Goal: Information Seeking & Learning: Find specific fact

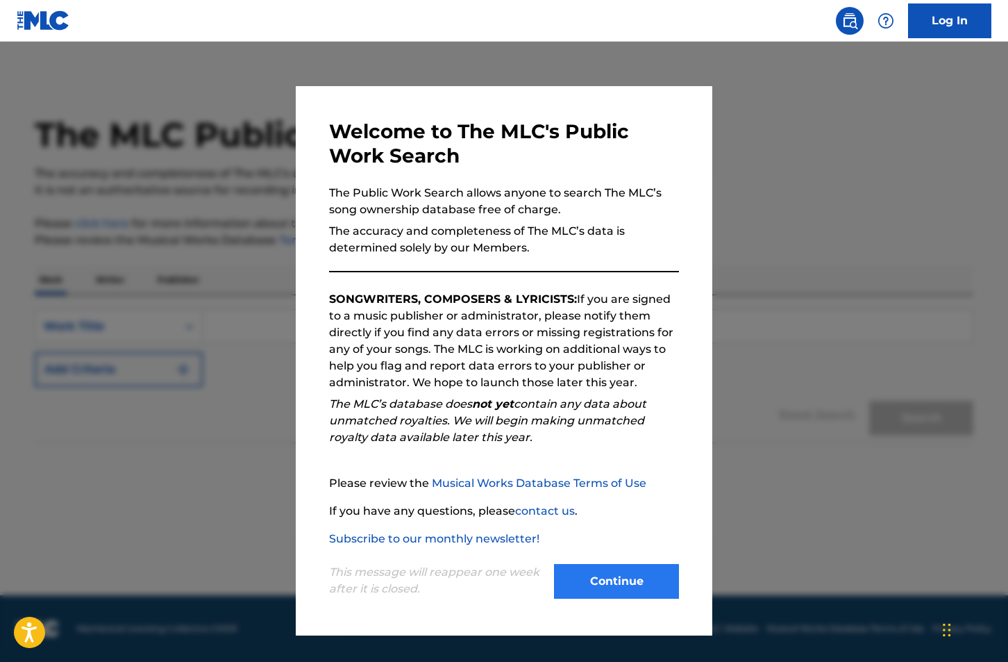
click at [602, 583] on button "Continue" at bounding box center [616, 581] width 125 height 35
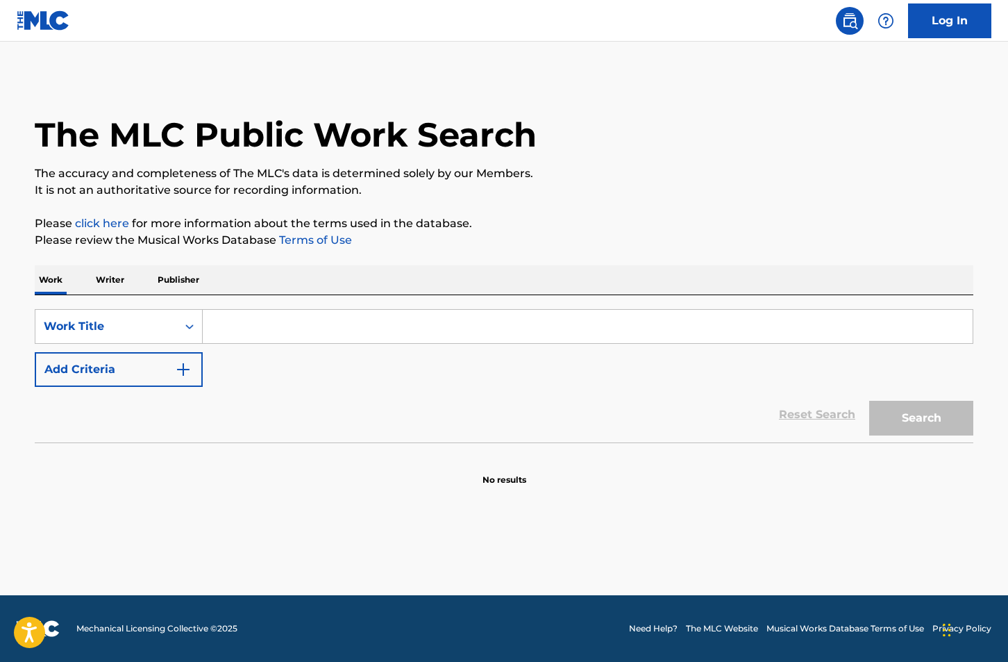
click at [267, 329] on input "Search Form" at bounding box center [588, 326] width 770 height 33
type input "Jump into the fire"
click at [922, 418] on button "Search" at bounding box center [922, 418] width 104 height 35
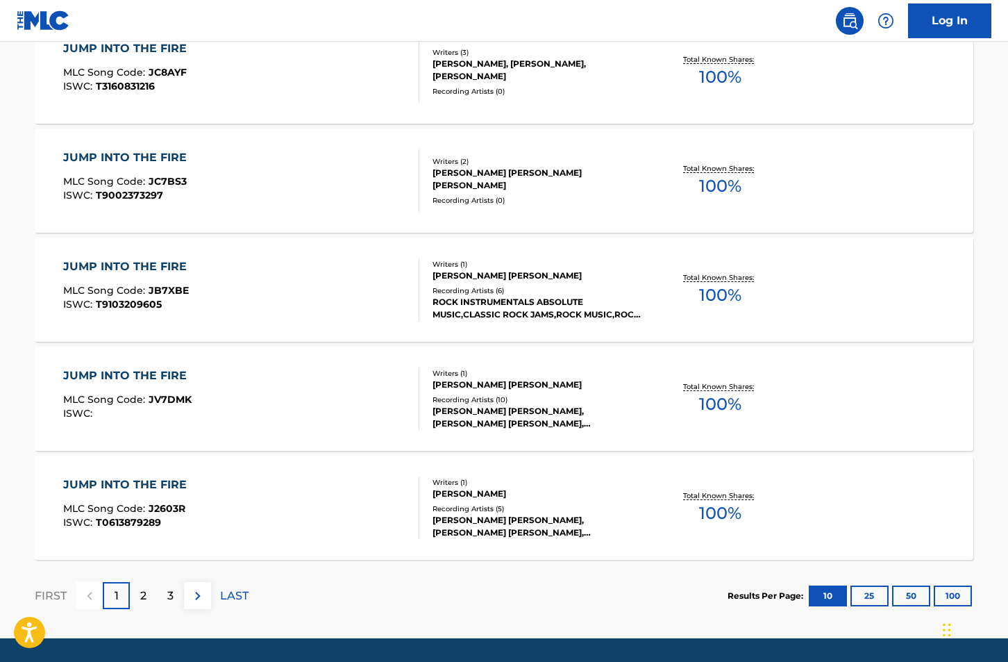
scroll to position [996, 0]
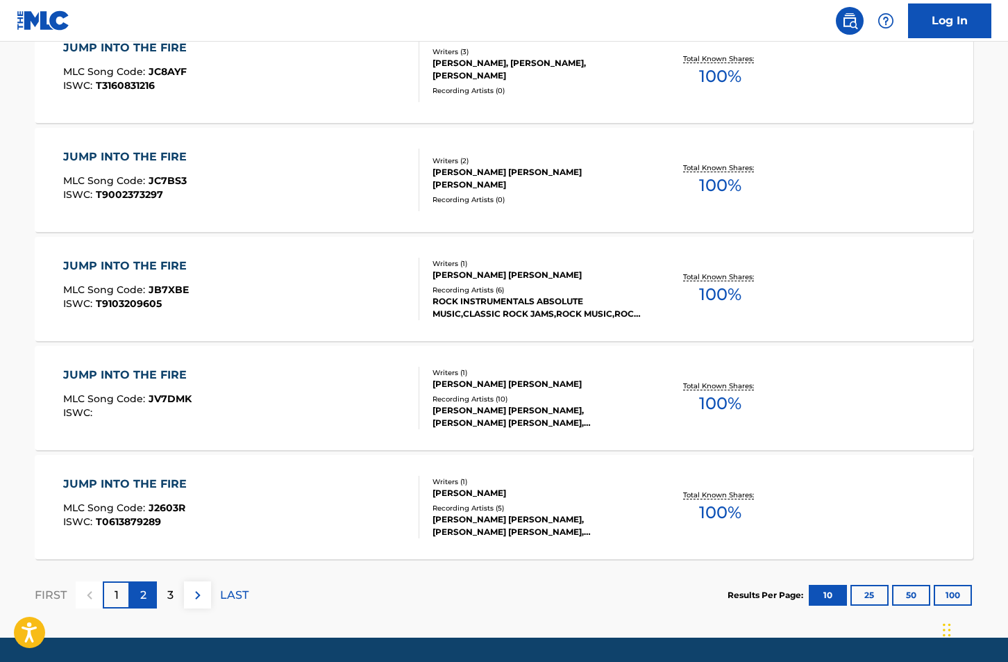
click at [146, 593] on p "2" at bounding box center [143, 595] width 6 height 17
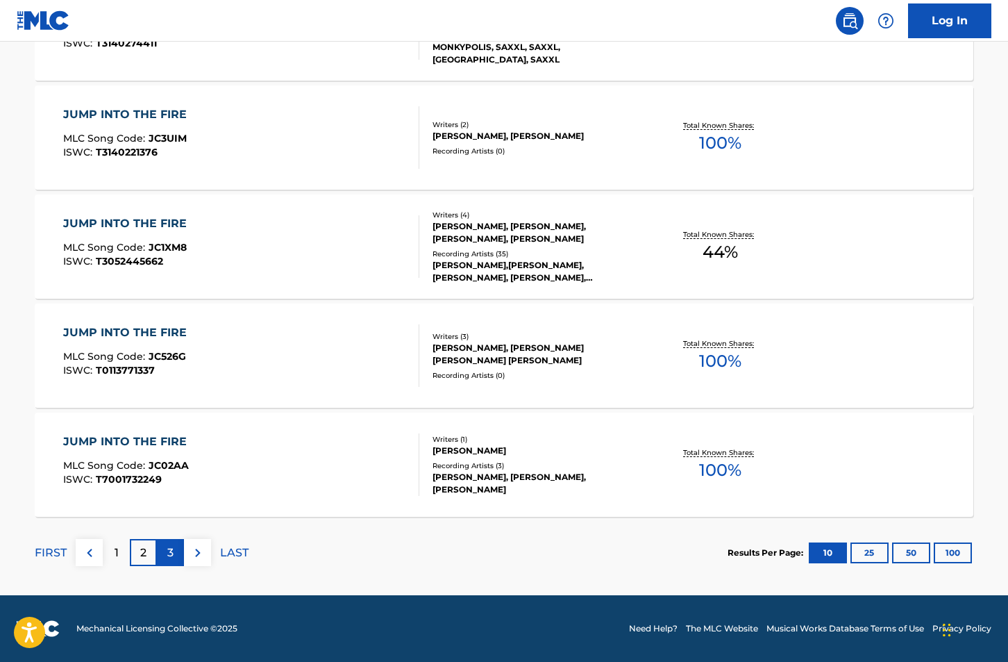
scroll to position [1038, 0]
click at [166, 549] on div "3" at bounding box center [170, 552] width 27 height 27
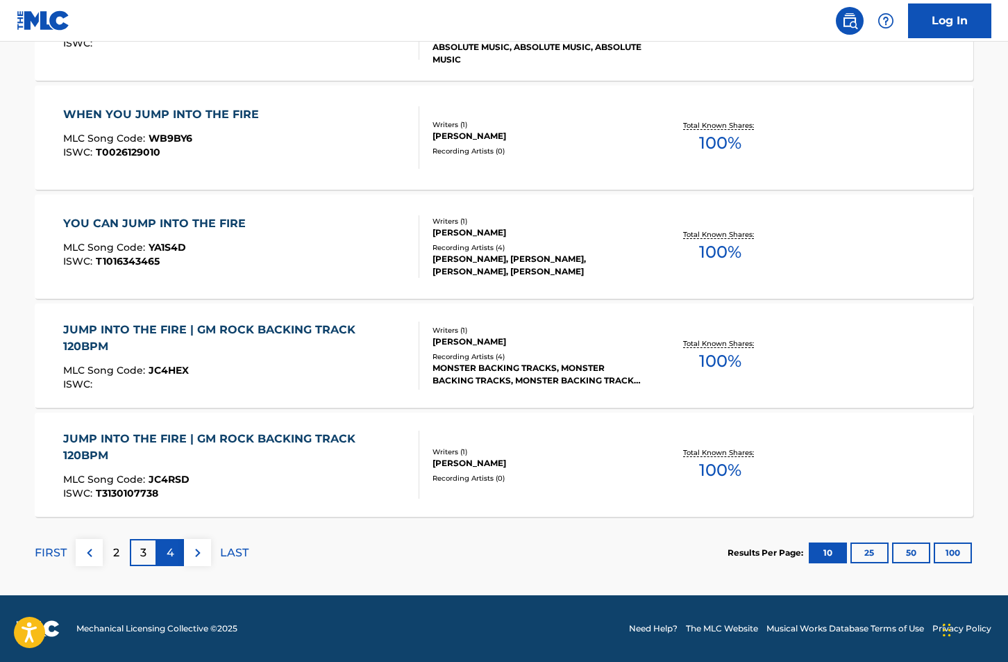
click at [169, 552] on p "4" at bounding box center [171, 553] width 8 height 17
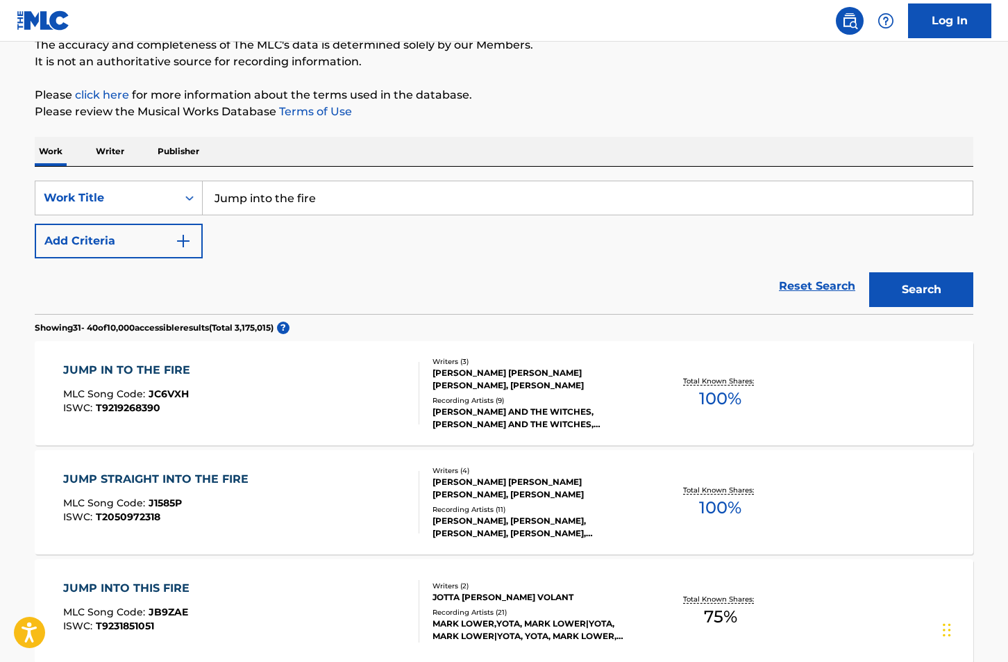
scroll to position [134, 0]
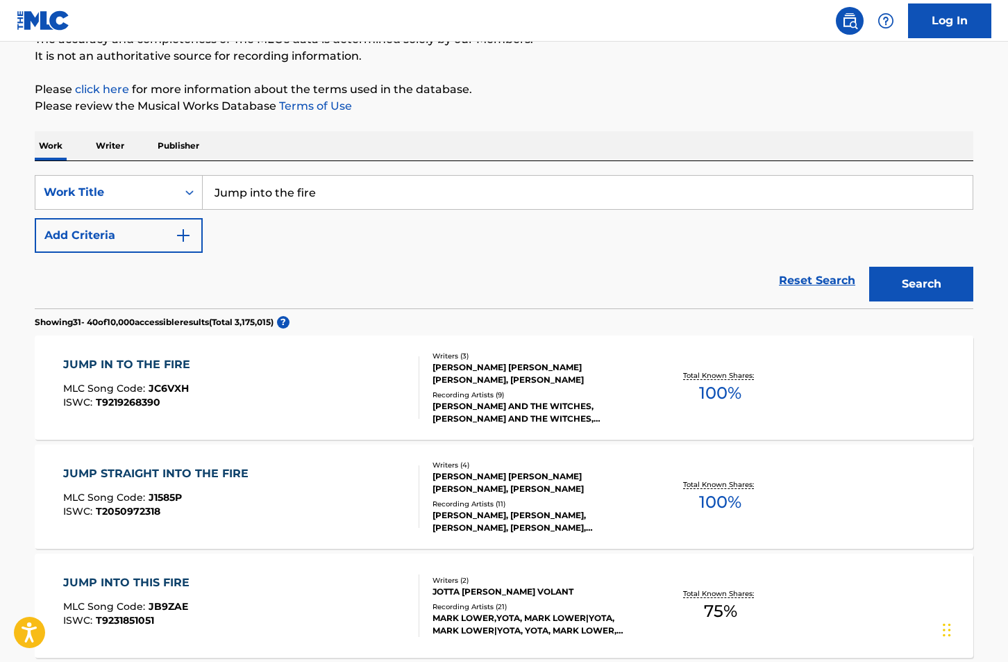
click at [111, 143] on p "Writer" at bounding box center [110, 145] width 37 height 29
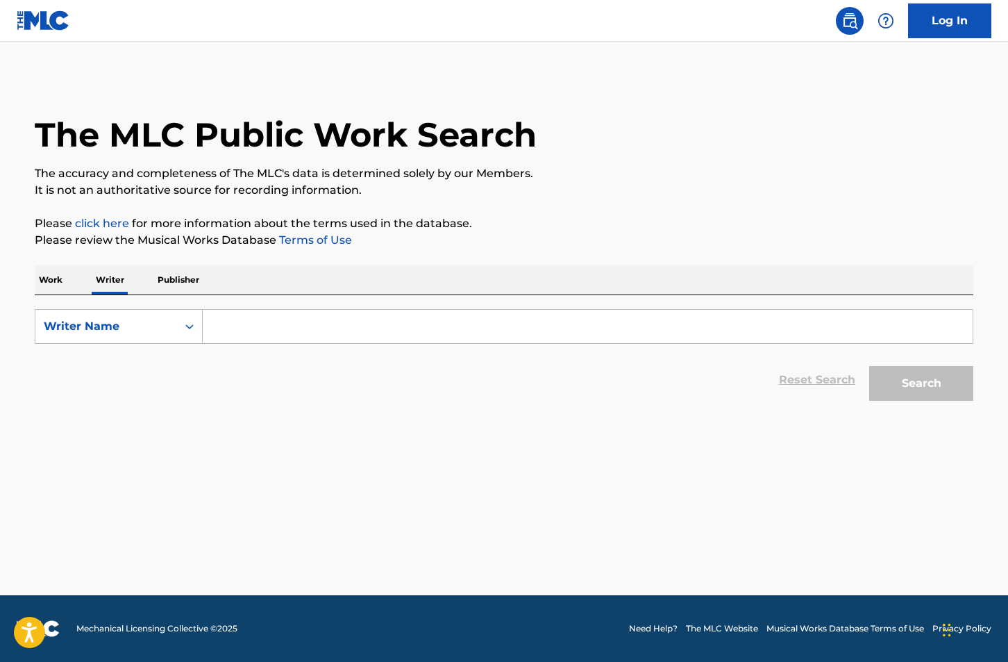
click at [292, 338] on input "Search Form" at bounding box center [588, 326] width 770 height 33
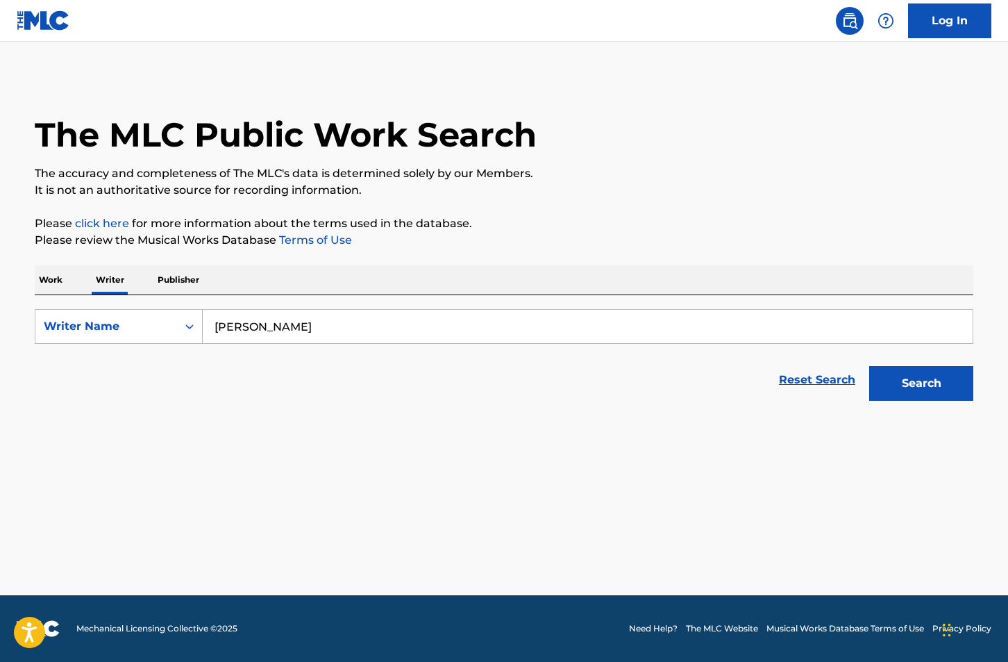
click at [922, 383] on button "Search" at bounding box center [922, 383] width 104 height 35
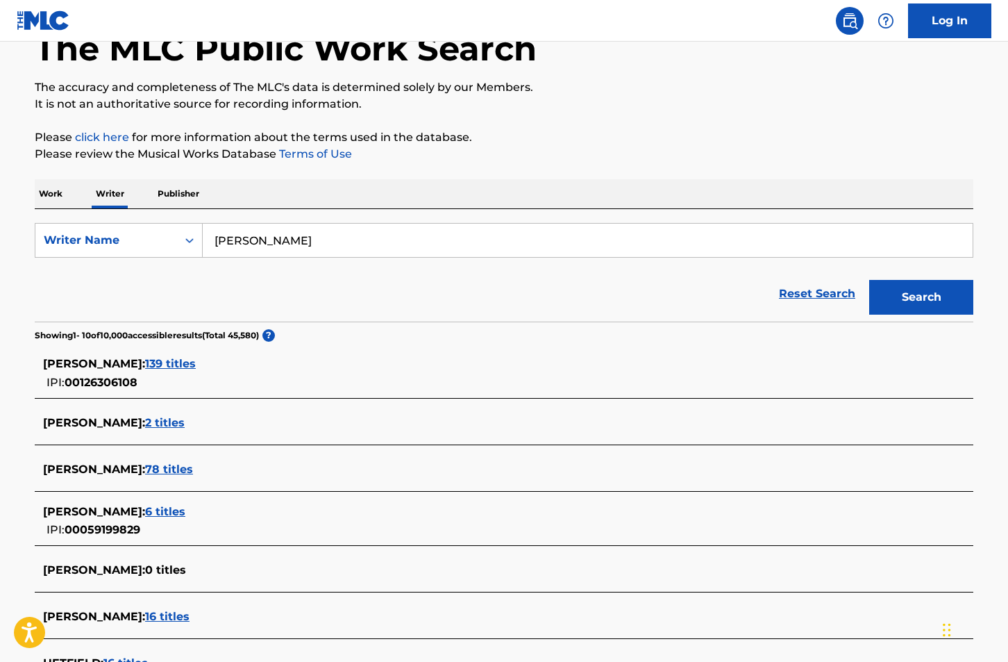
scroll to position [87, 0]
click at [118, 472] on span "[PERSON_NAME] :" at bounding box center [94, 468] width 102 height 13
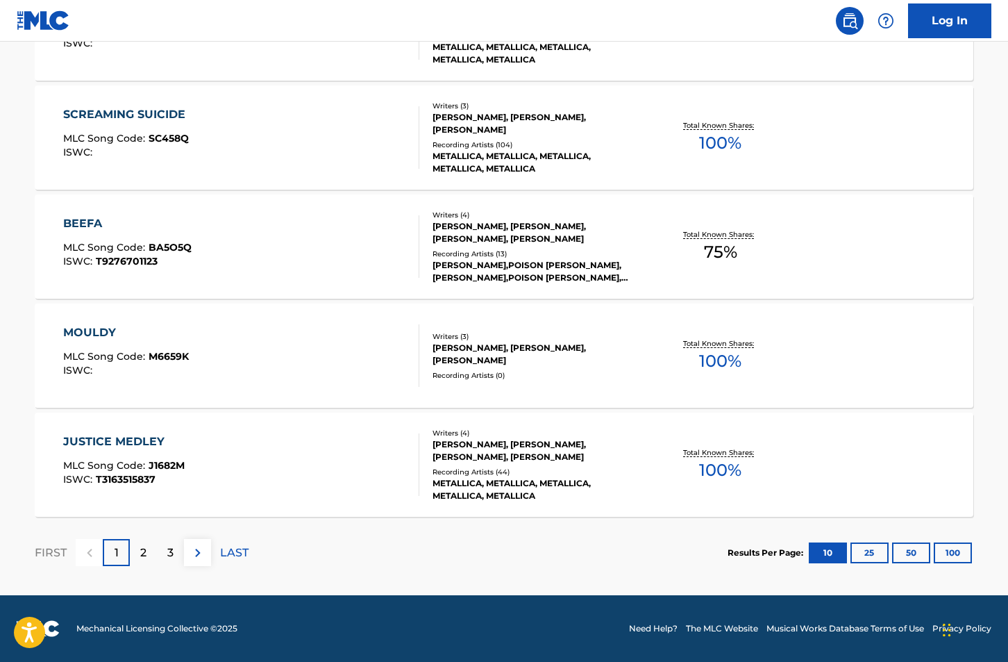
scroll to position [1038, 0]
click at [146, 556] on p "2" at bounding box center [143, 553] width 6 height 17
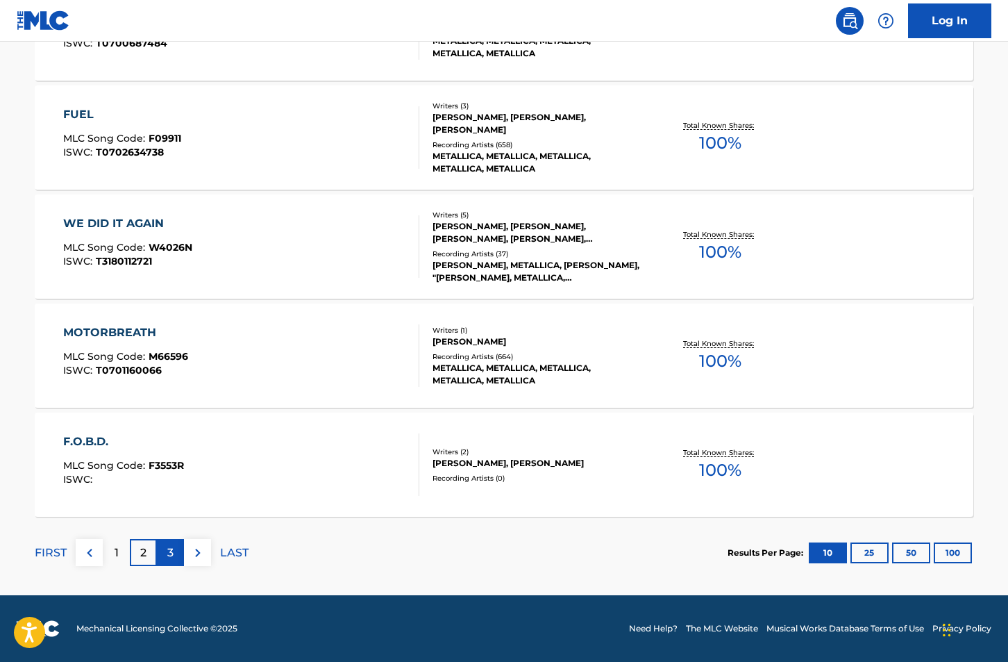
click at [170, 551] on p "3" at bounding box center [170, 553] width 6 height 17
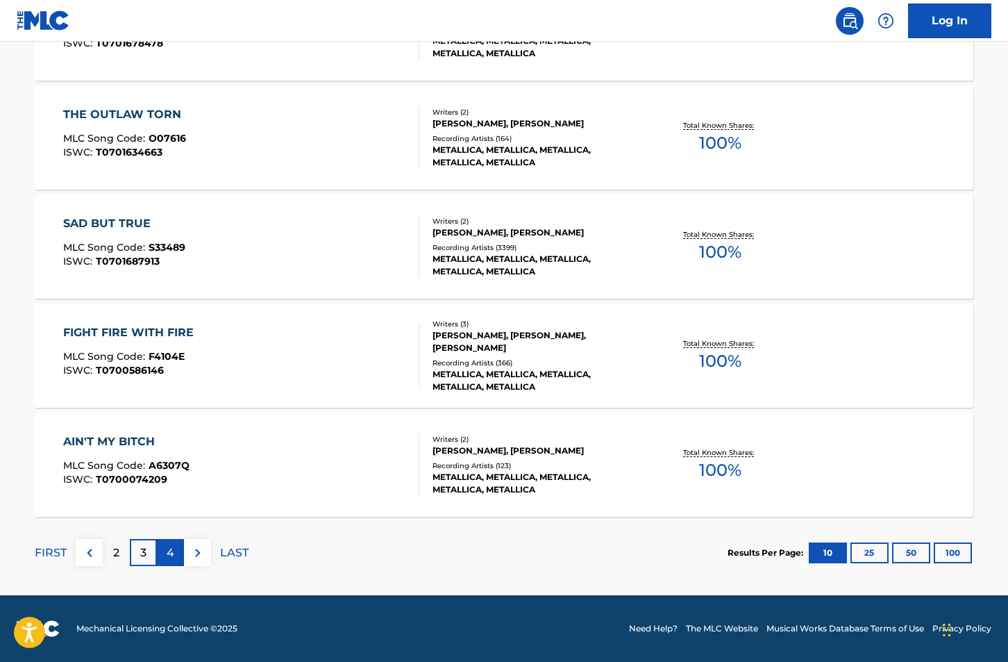
click at [173, 556] on p "4" at bounding box center [171, 553] width 8 height 17
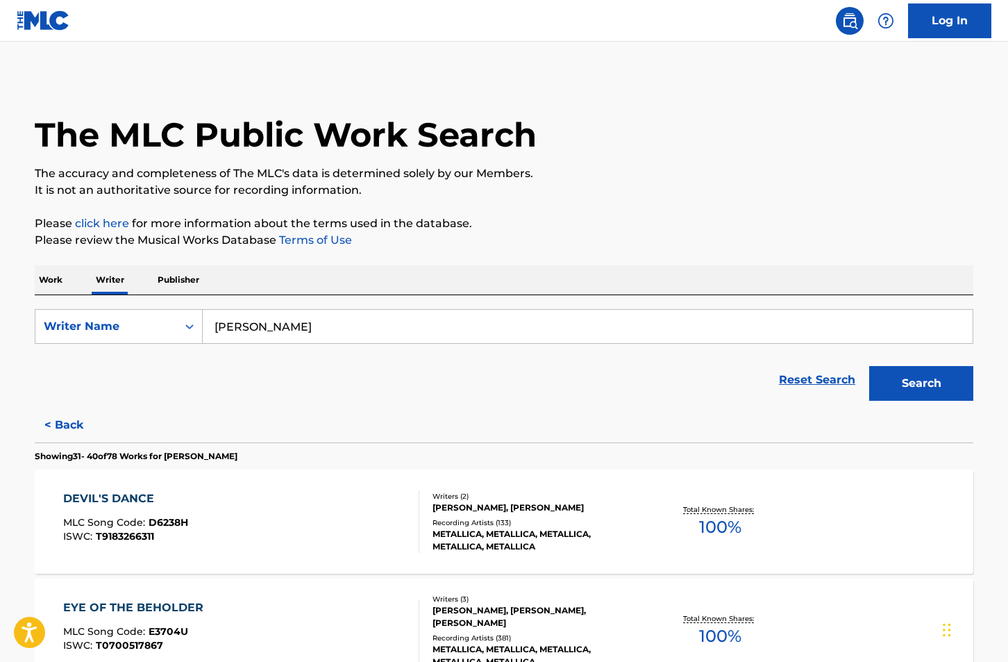
scroll to position [0, 0]
click at [345, 329] on input "[PERSON_NAME]" at bounding box center [588, 326] width 770 height 33
click at [922, 383] on button "Search" at bounding box center [922, 383] width 104 height 35
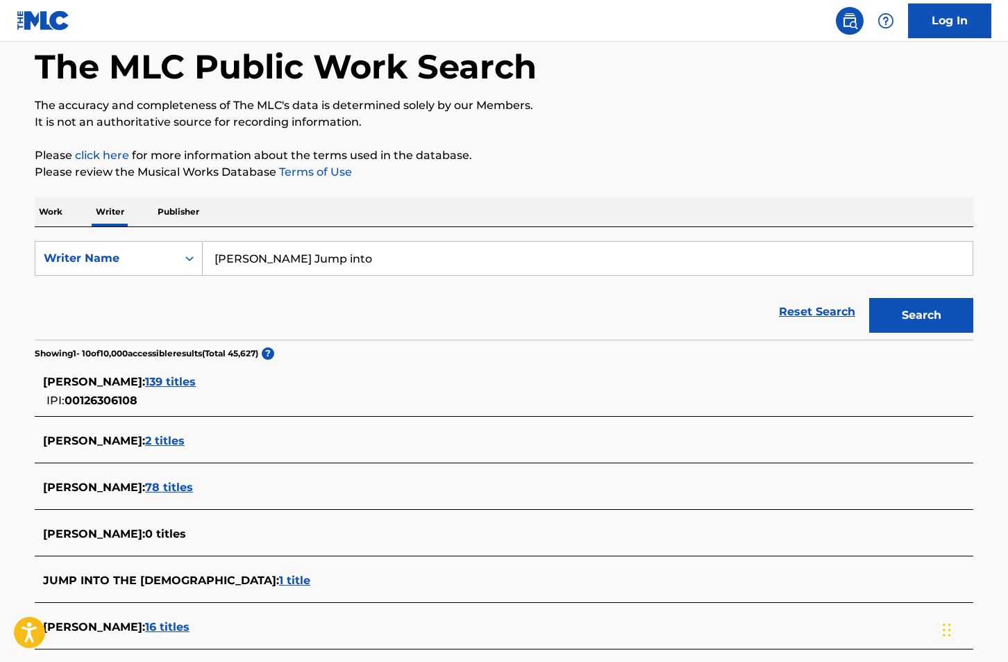
scroll to position [31, 0]
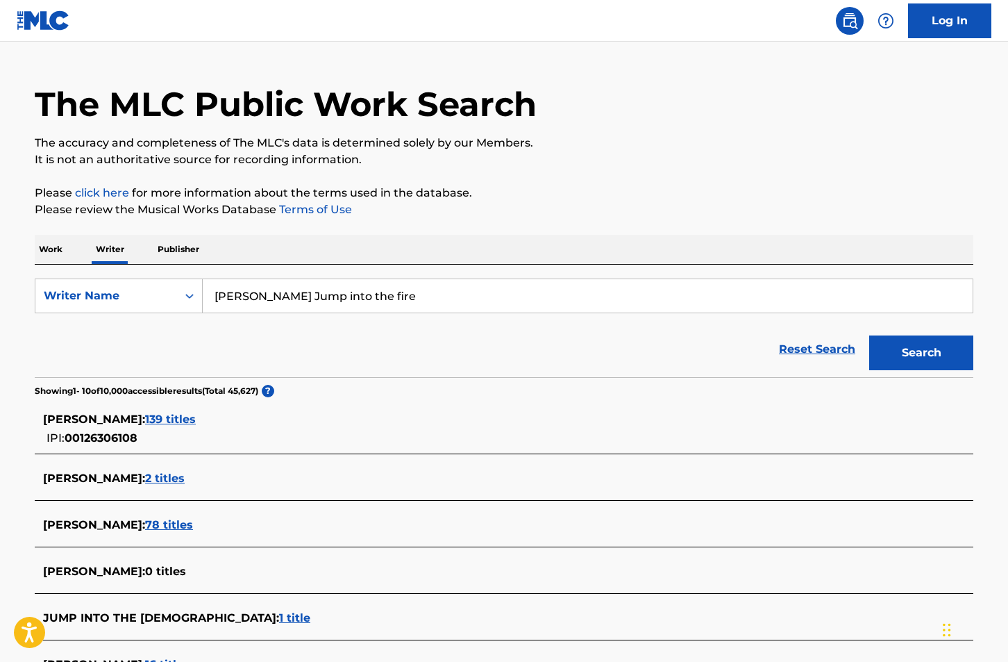
type input "[PERSON_NAME] Jump into the fire"
click at [922, 353] on button "Search" at bounding box center [922, 352] width 104 height 35
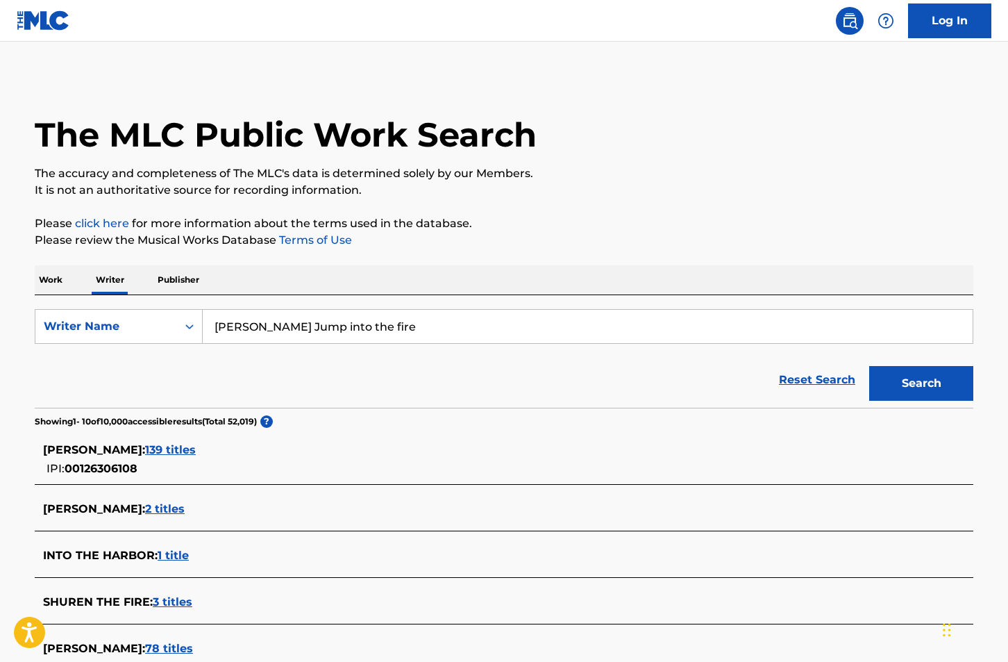
scroll to position [0, 0]
click at [169, 448] on span "139 titles" at bounding box center [170, 449] width 51 height 13
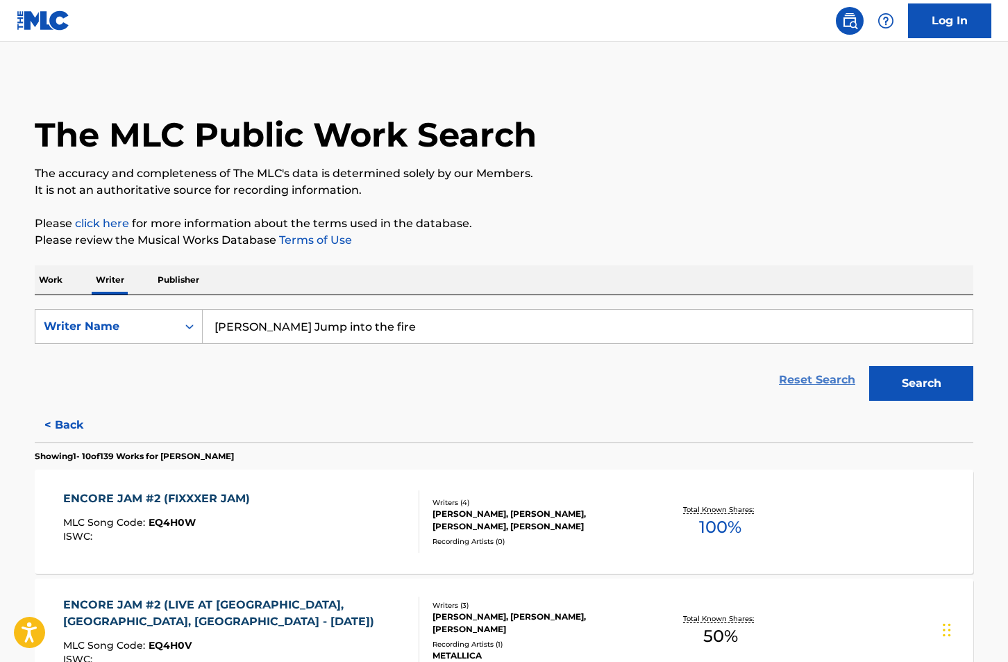
click at [811, 381] on link "Reset Search" at bounding box center [817, 380] width 90 height 31
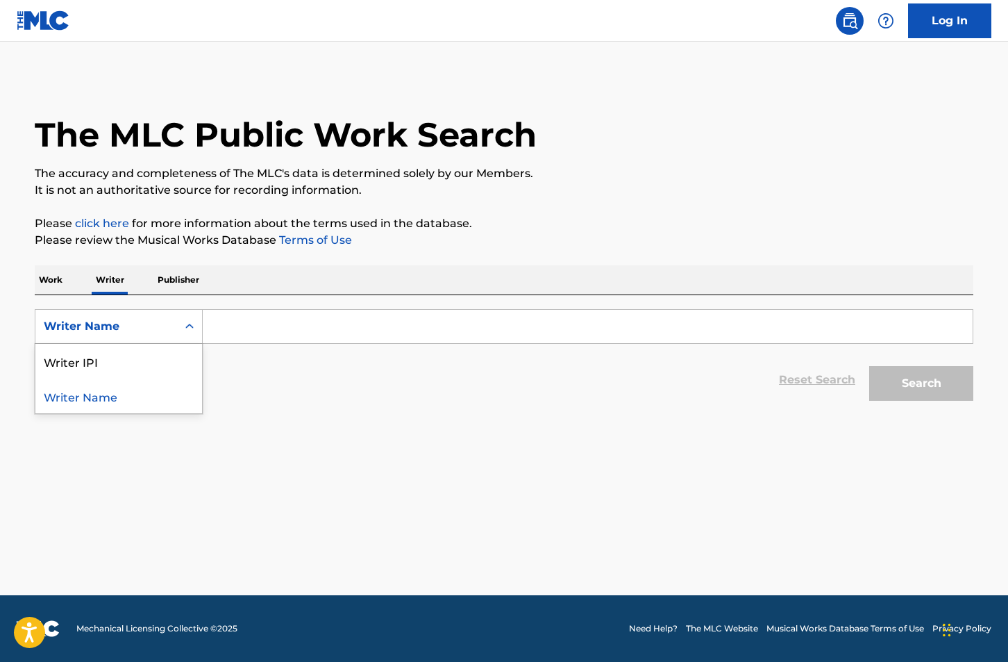
click at [190, 324] on icon "Search Form" at bounding box center [190, 326] width 14 height 14
click at [244, 317] on input "Search Form" at bounding box center [588, 326] width 770 height 33
click at [279, 334] on input "Search Form" at bounding box center [588, 326] width 770 height 33
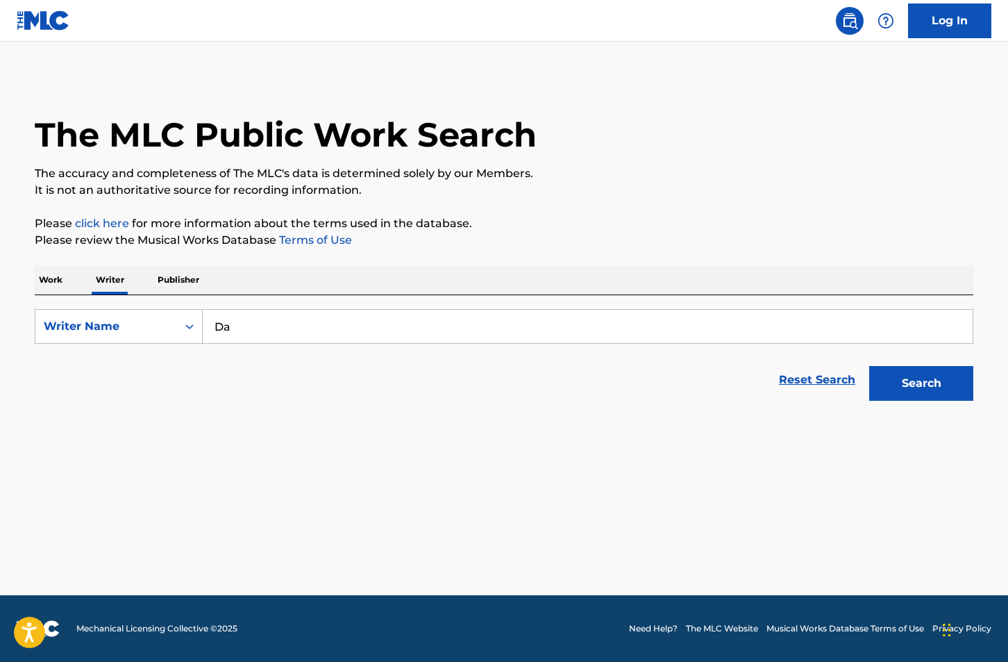
type input "D"
type input "[PERSON_NAME]"
click at [922, 383] on button "Search" at bounding box center [922, 383] width 104 height 35
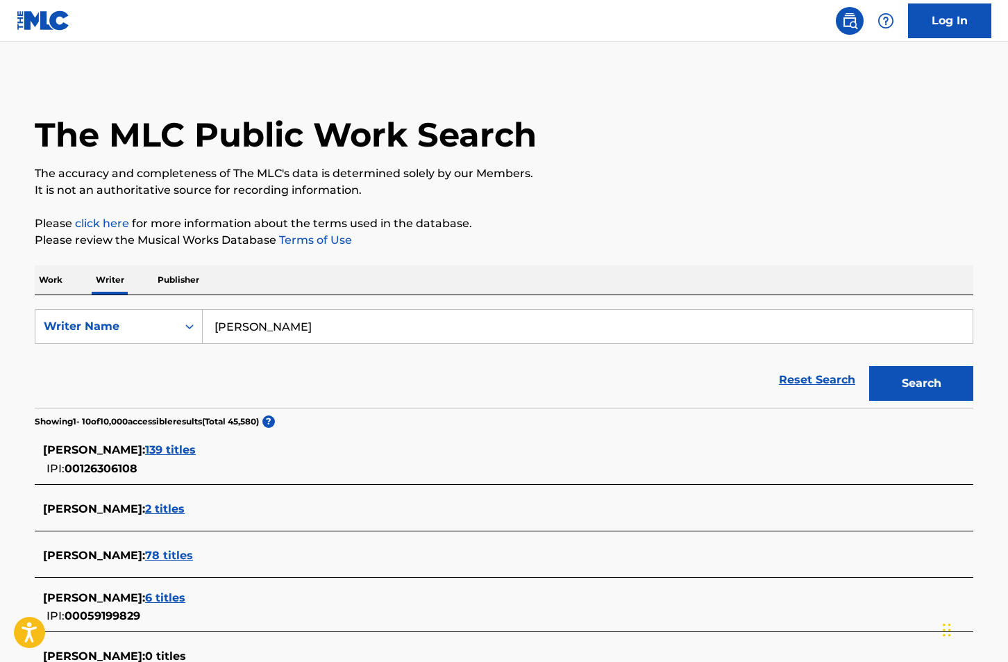
click at [167, 451] on span "139 titles" at bounding box center [170, 449] width 51 height 13
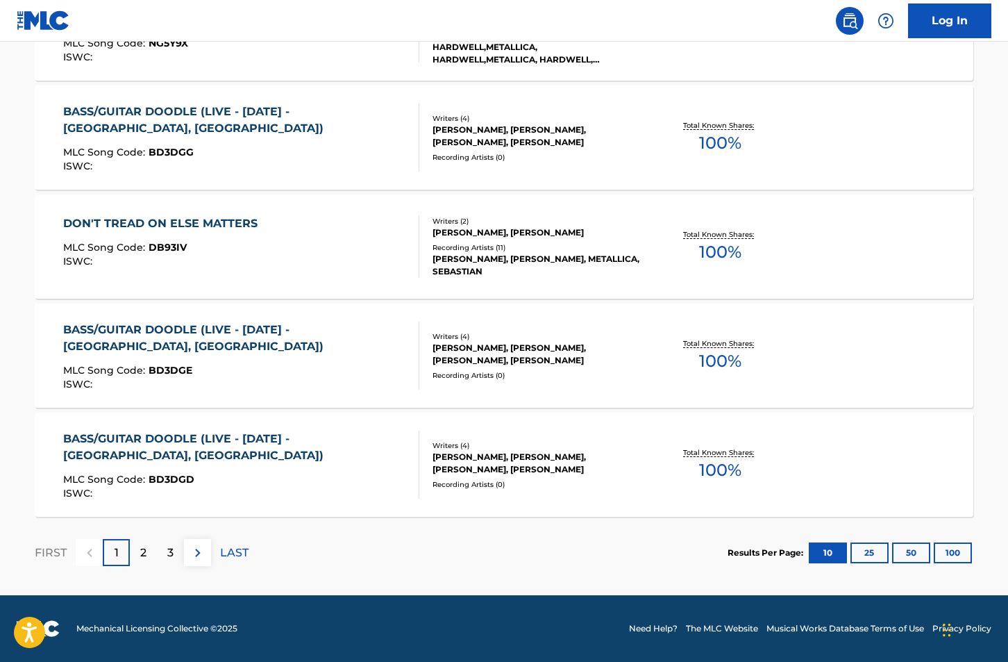
scroll to position [1038, 0]
click at [172, 555] on p "3" at bounding box center [170, 553] width 6 height 17
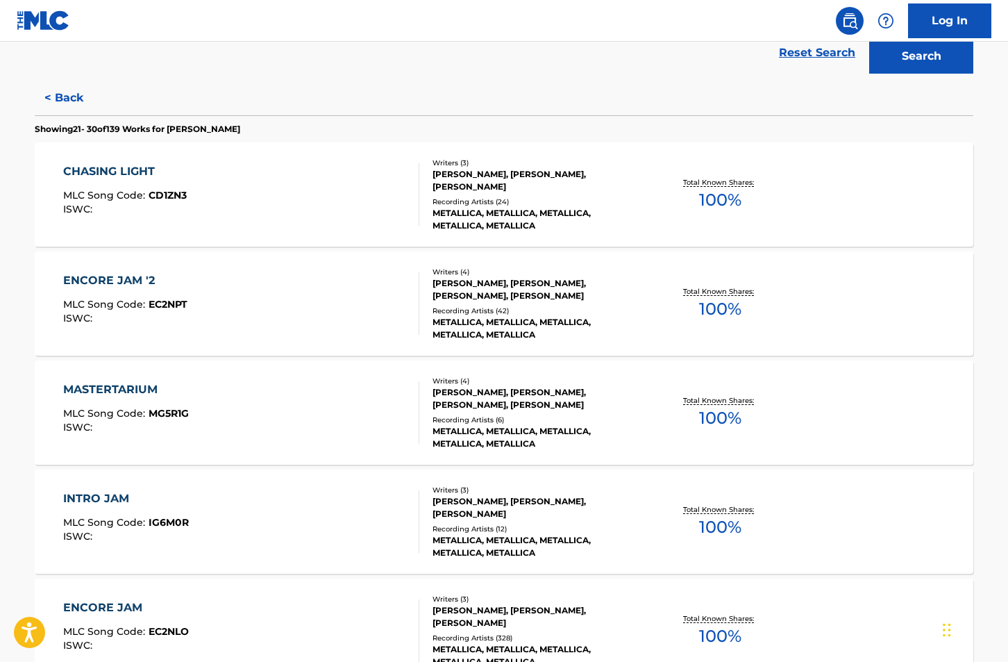
scroll to position [329, 0]
